Goal: Task Accomplishment & Management: Manage account settings

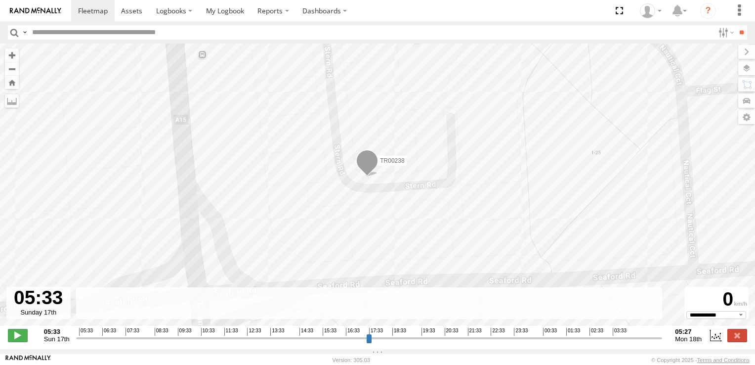
select select "**********"
click at [366, 165] on span at bounding box center [367, 163] width 22 height 27
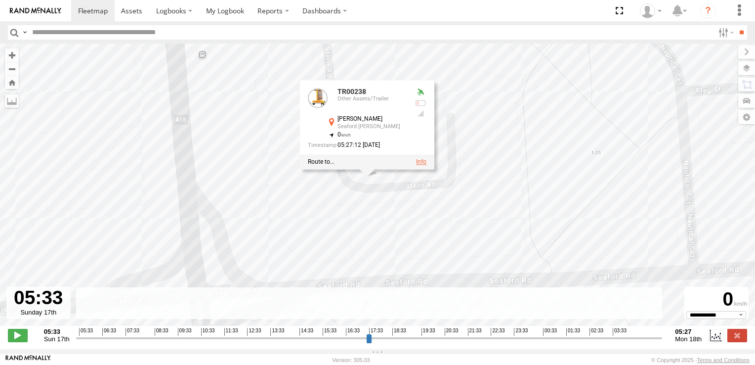
click at [420, 164] on link at bounding box center [421, 162] width 10 height 7
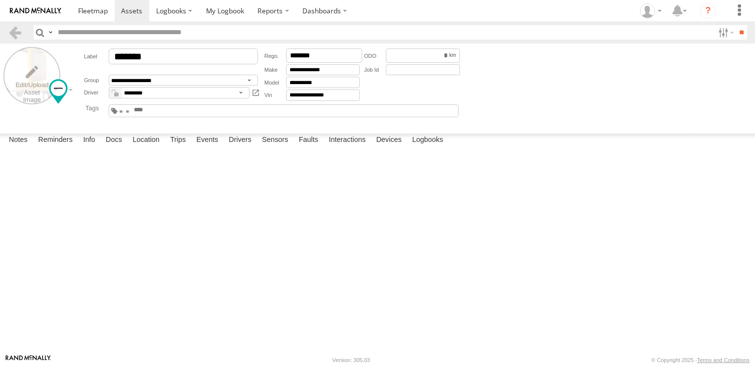
click at [32, 69] on label at bounding box center [31, 75] width 57 height 57
click at [0, 0] on label "Choose file to Upload" at bounding box center [0, 0] width 0 height 0
click at [0, 0] on input "file" at bounding box center [0, 0] width 0 height 0
click at [0, 0] on label "Close" at bounding box center [0, 0] width 0 height 0
